Goal: Task Accomplishment & Management: Use online tool/utility

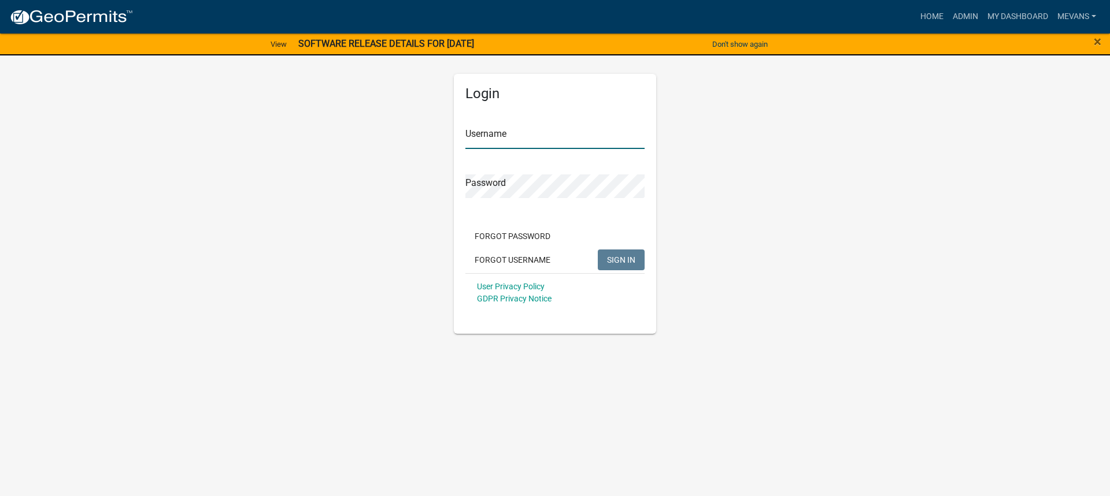
type input "Mevans"
click at [635, 264] on button "SIGN IN" at bounding box center [621, 260] width 47 height 21
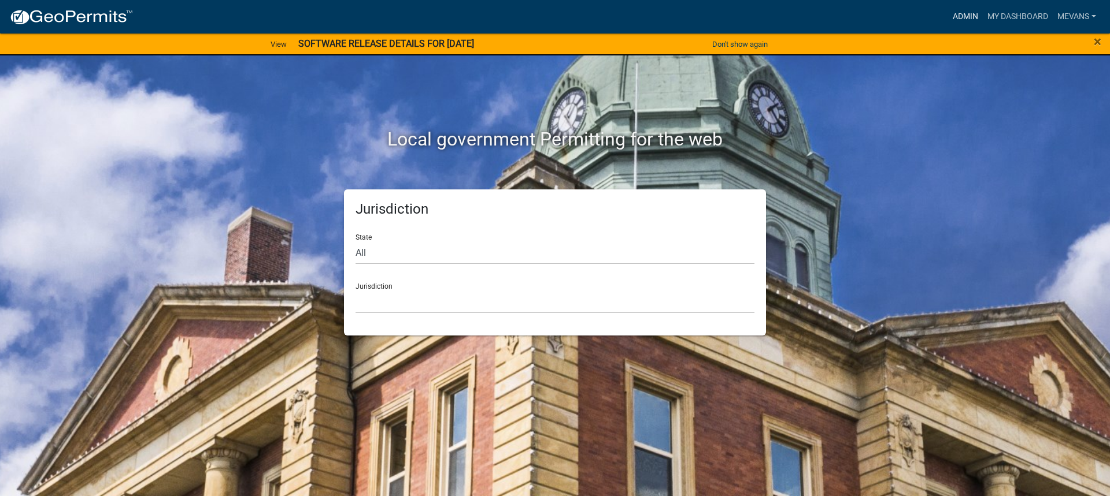
click at [970, 13] on link "Admin" at bounding box center [965, 17] width 35 height 22
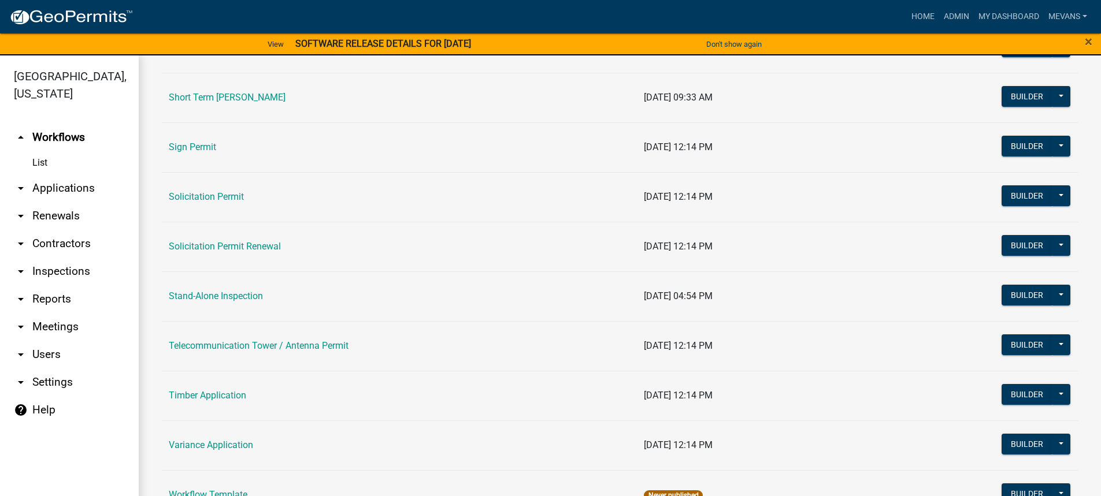
scroll to position [1320, 0]
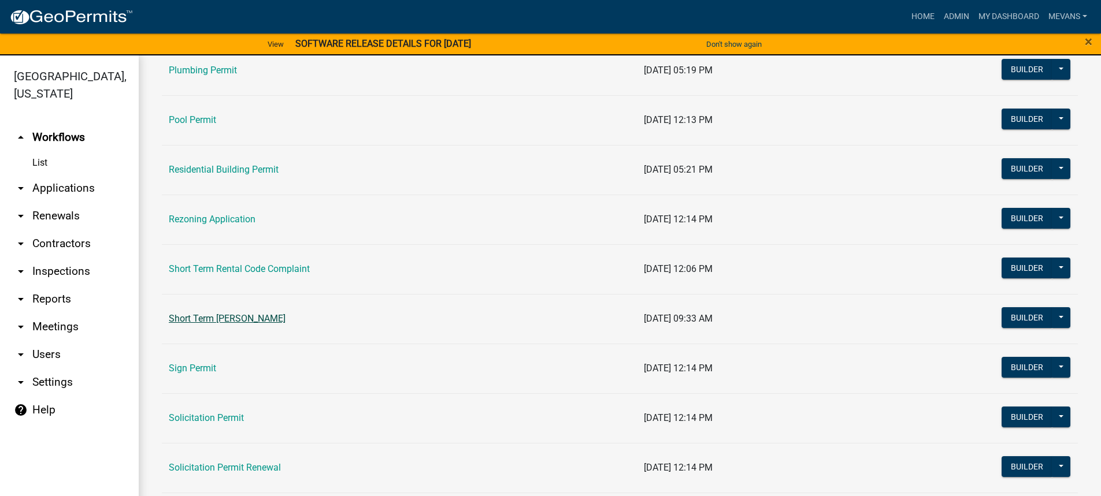
click at [228, 317] on link "Short Term [PERSON_NAME]" at bounding box center [227, 318] width 117 height 11
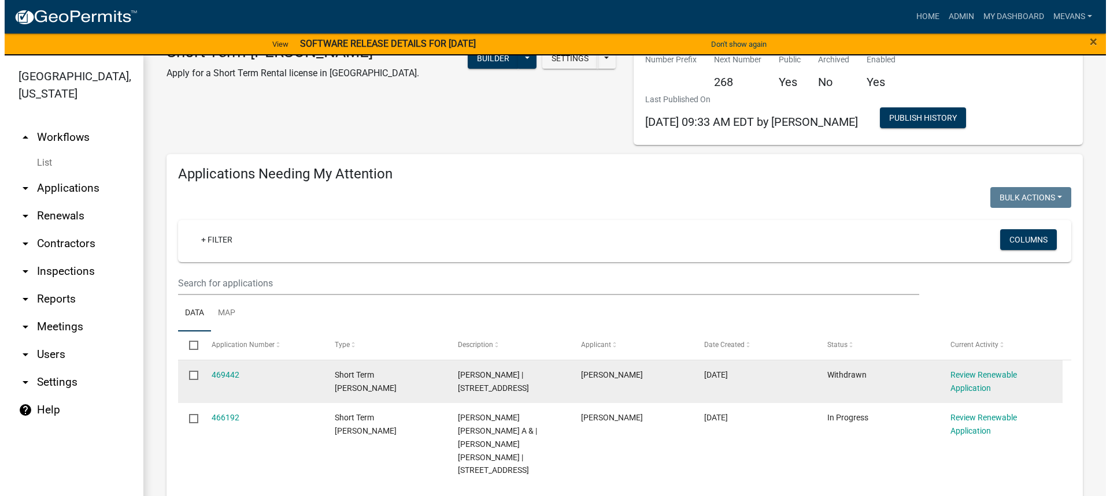
scroll to position [116, 0]
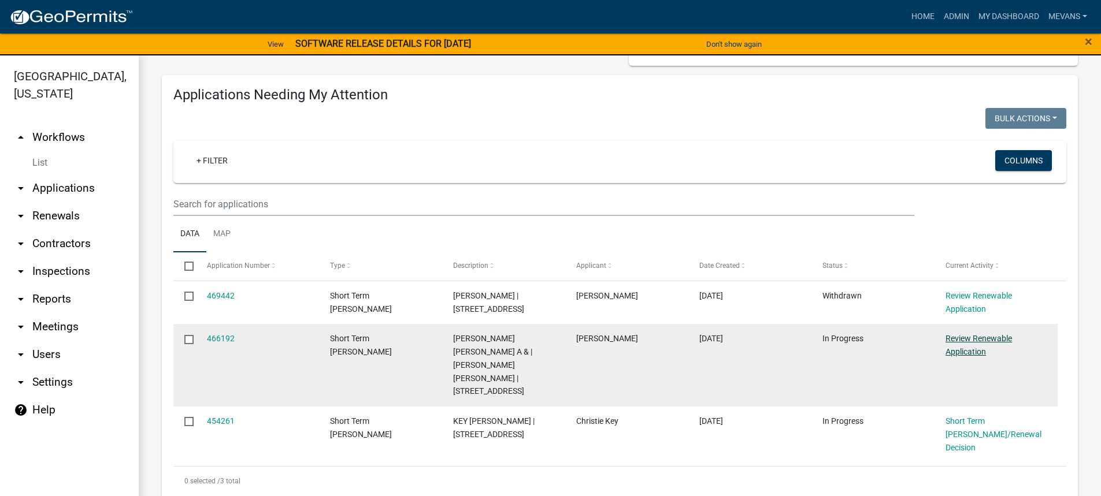
click at [950, 349] on link "Review Renewable Application" at bounding box center [979, 345] width 66 height 23
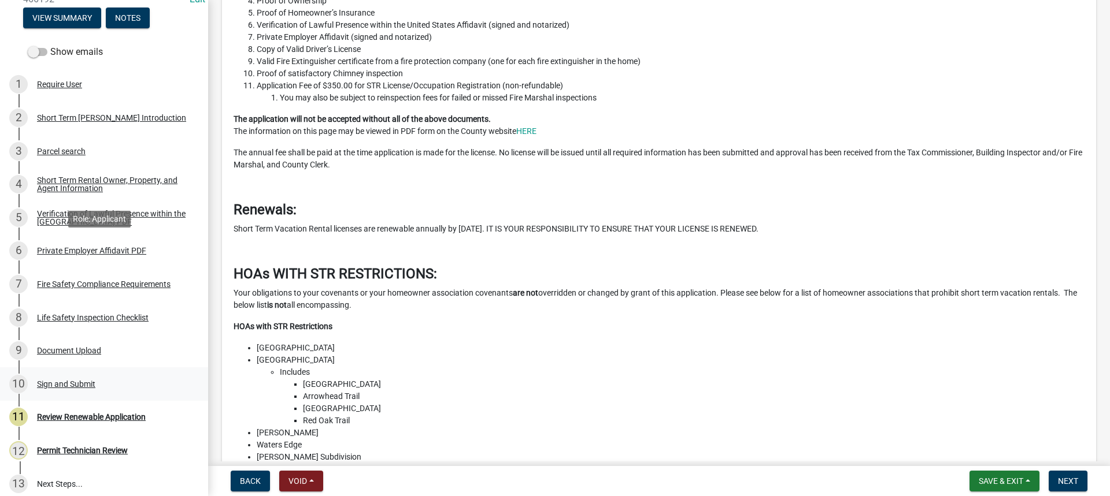
scroll to position [229, 0]
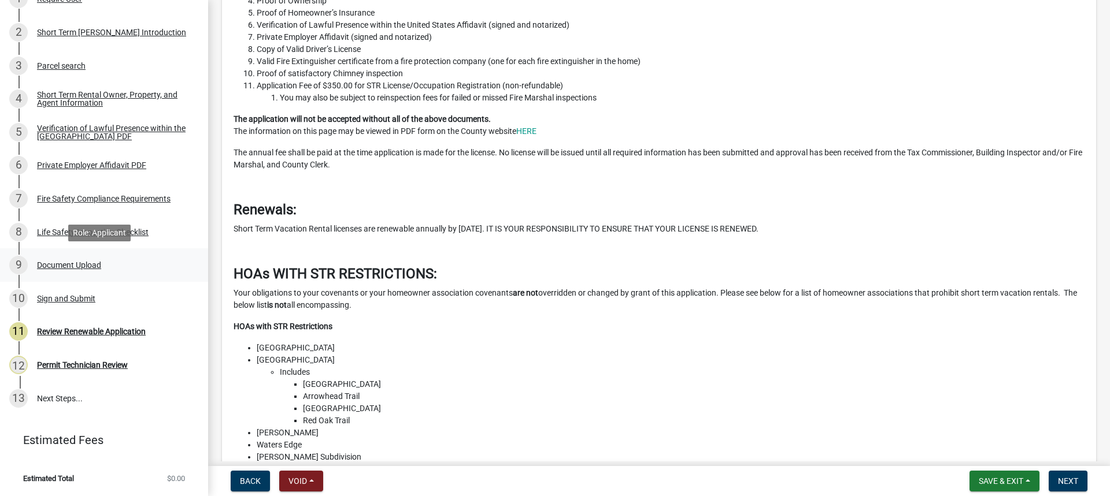
click at [57, 264] on div "Document Upload" at bounding box center [69, 265] width 64 height 8
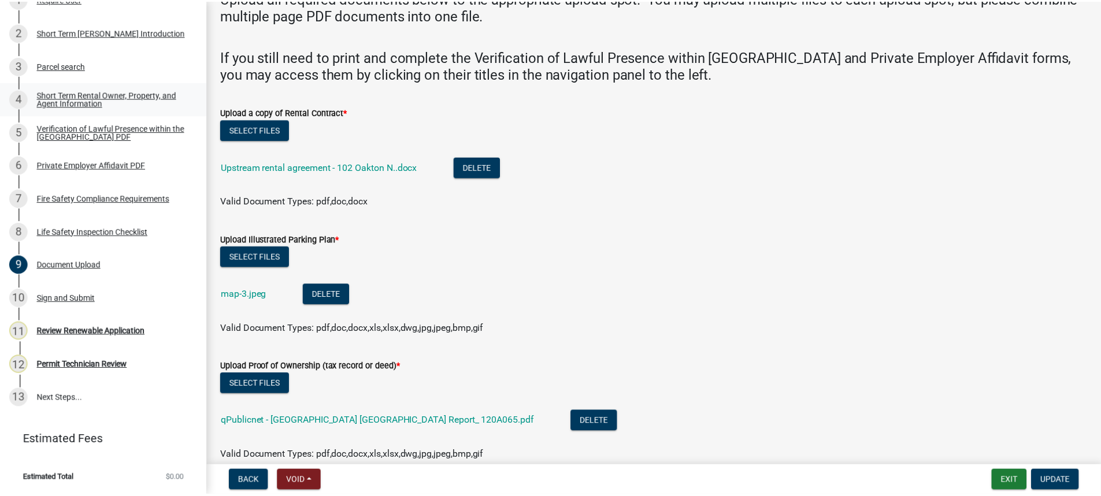
scroll to position [58, 0]
